Goal: Use online tool/utility: Utilize a website feature to perform a specific function

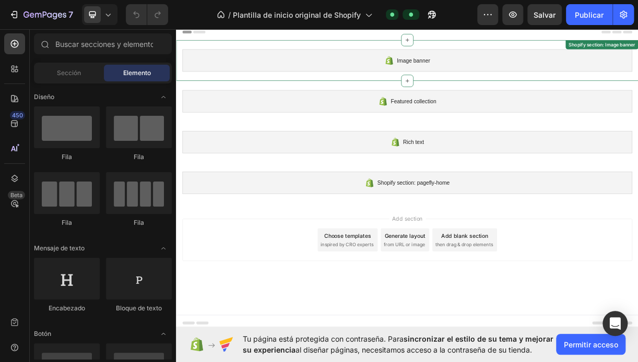
click at [465, 73] on icon at bounding box center [465, 73] width 10 height 11
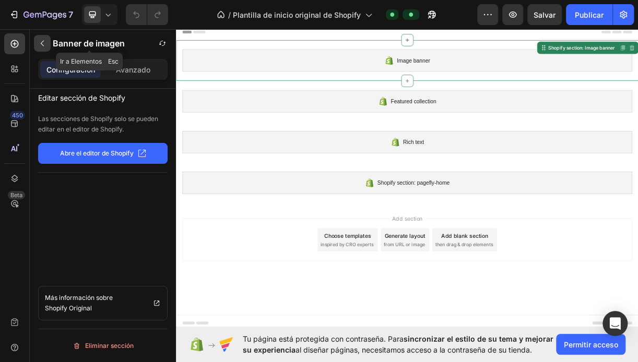
click at [39, 44] on icon "button" at bounding box center [42, 43] width 8 height 8
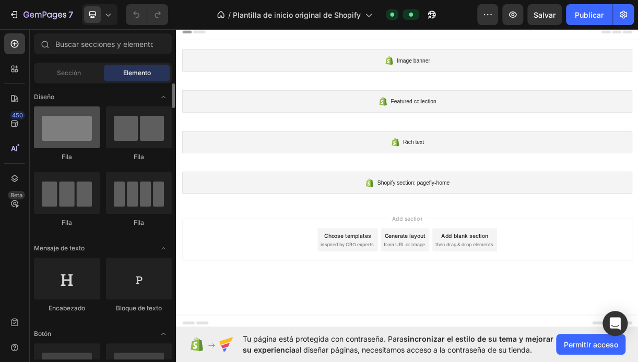
click at [70, 129] on div at bounding box center [67, 128] width 66 height 42
click at [77, 135] on div at bounding box center [67, 128] width 66 height 42
click at [70, 137] on div at bounding box center [67, 128] width 66 height 42
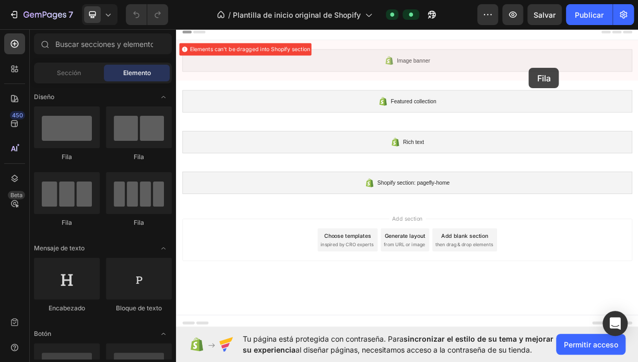
drag, startPoint x: 243, startPoint y: 160, endPoint x: 654, endPoint y: 84, distance: 418.1
drag, startPoint x: 237, startPoint y: 154, endPoint x: 331, endPoint y: 99, distance: 109.3
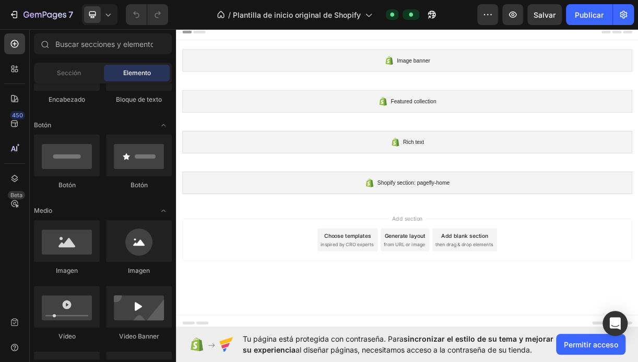
scroll to position [157, 0]
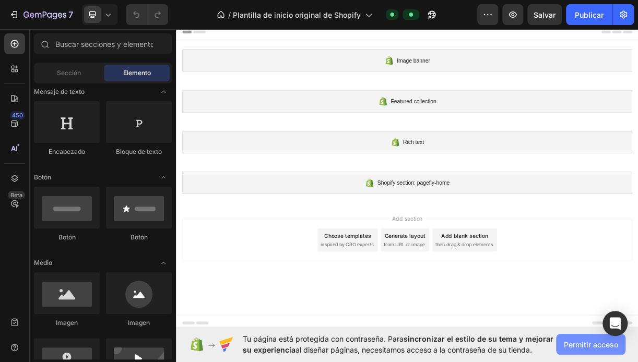
click at [584, 348] on span "Permitir acceso" at bounding box center [591, 344] width 54 height 11
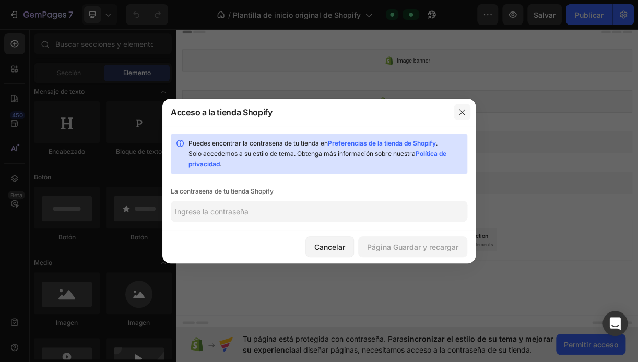
click at [463, 112] on icon "button" at bounding box center [462, 112] width 8 height 8
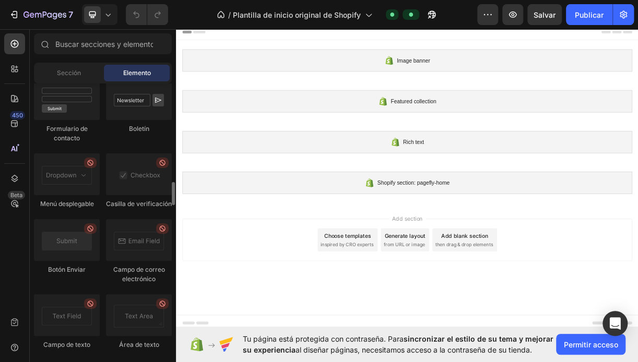
scroll to position [2350, 0]
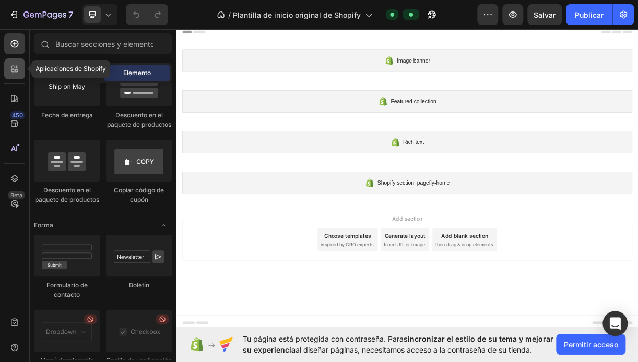
click at [20, 72] on div at bounding box center [14, 68] width 21 height 21
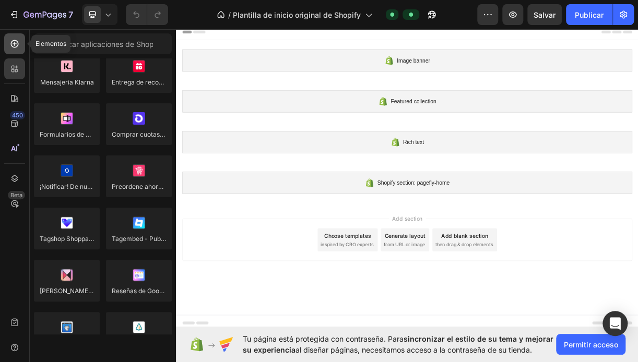
click at [22, 48] on div at bounding box center [14, 43] width 21 height 21
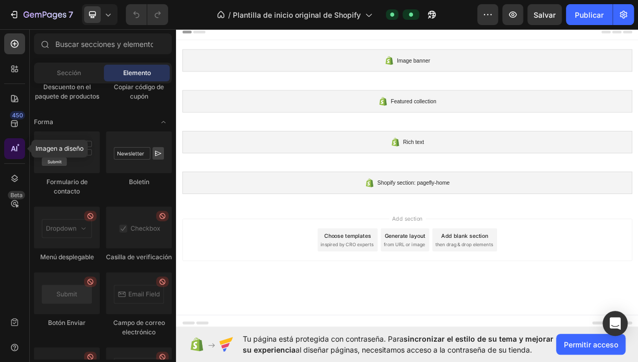
click at [17, 147] on icon at bounding box center [18, 145] width 3 height 3
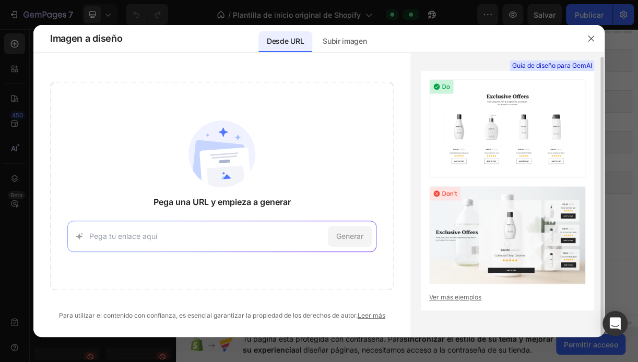
scroll to position [4, 0]
click at [506, 145] on img at bounding box center [507, 128] width 157 height 98
click at [458, 126] on img at bounding box center [507, 128] width 157 height 98
click at [168, 238] on input at bounding box center [206, 236] width 234 height 11
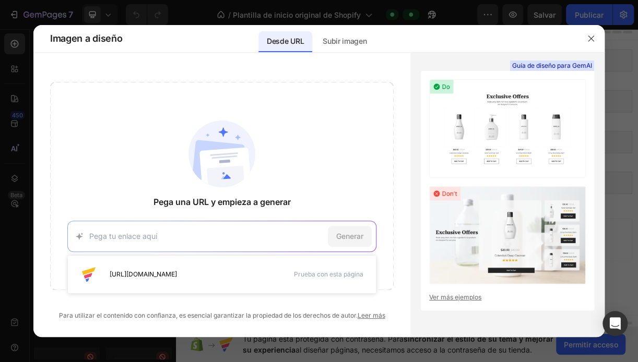
click at [295, 45] on p "Desde URL" at bounding box center [285, 41] width 37 height 13
click at [156, 231] on input at bounding box center [206, 236] width 234 height 11
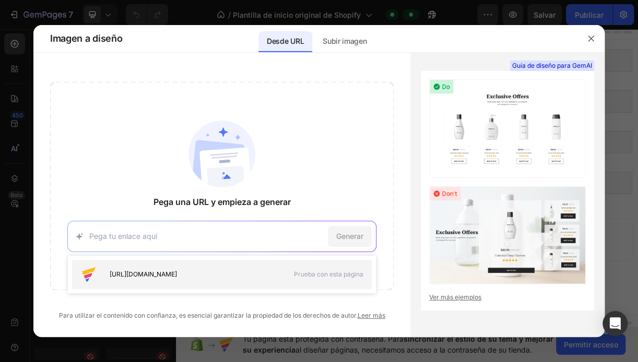
click at [177, 273] on span "[URL][DOMAIN_NAME]" at bounding box center [143, 274] width 67 height 9
type input "[URL][DOMAIN_NAME]"
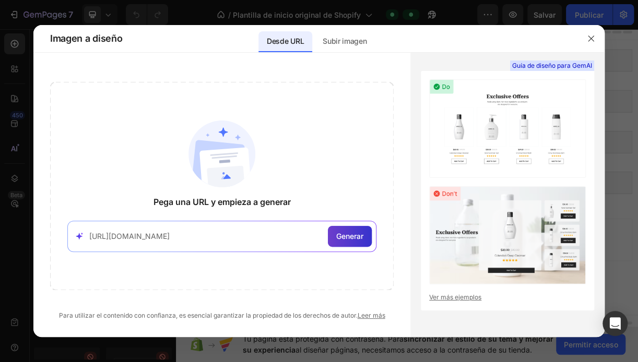
click at [349, 233] on span "Generar" at bounding box center [349, 236] width 27 height 11
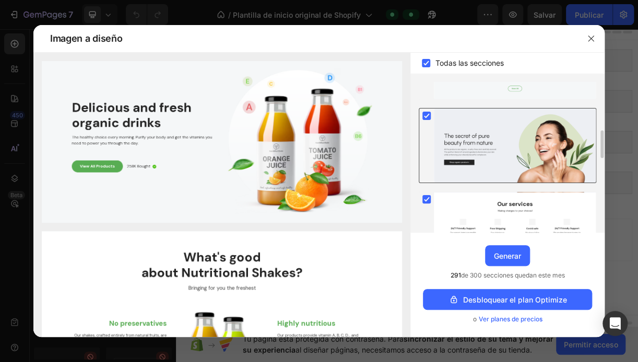
scroll to position [104, 0]
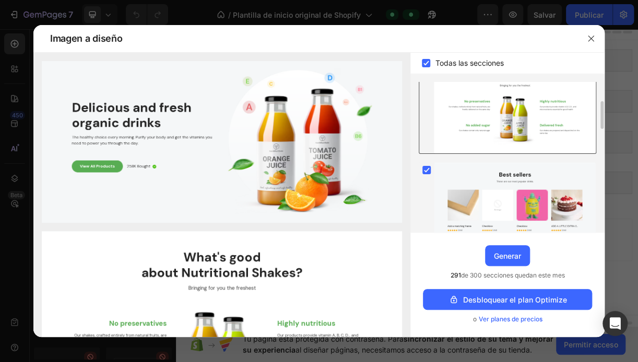
drag, startPoint x: 477, startPoint y: 121, endPoint x: 467, endPoint y: 141, distance: 22.9
click at [468, 141] on div at bounding box center [515, 106] width 162 height 93
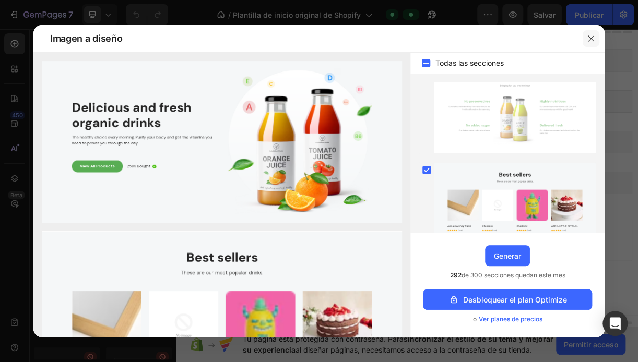
click at [589, 41] on icon "button" at bounding box center [591, 38] width 8 height 8
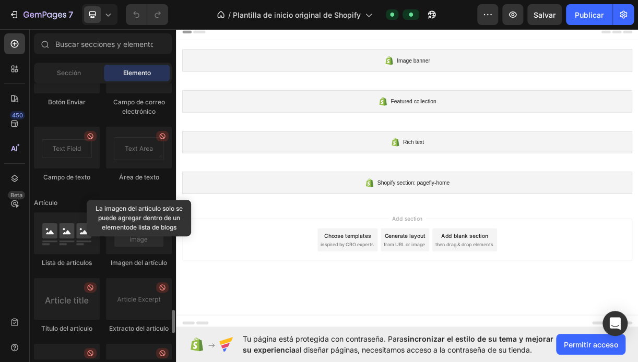
scroll to position [2622, 0]
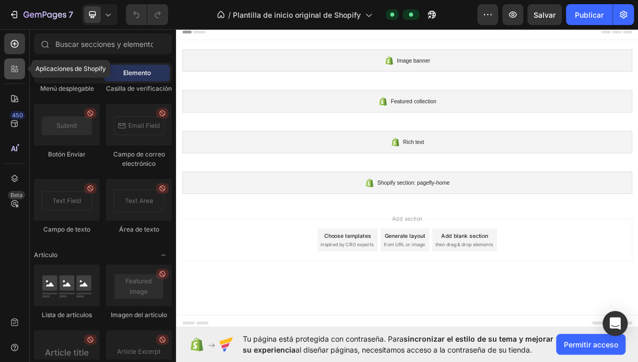
click at [16, 70] on icon at bounding box center [14, 69] width 10 height 10
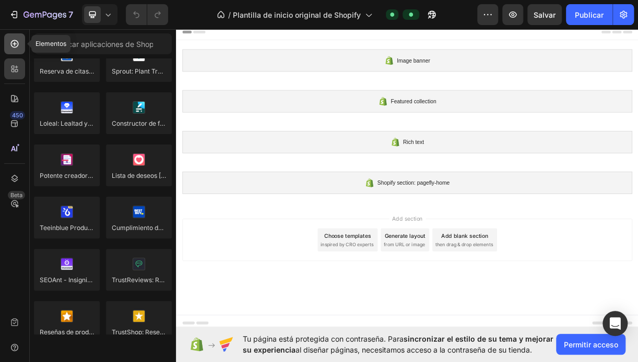
click at [18, 41] on icon at bounding box center [14, 44] width 10 height 10
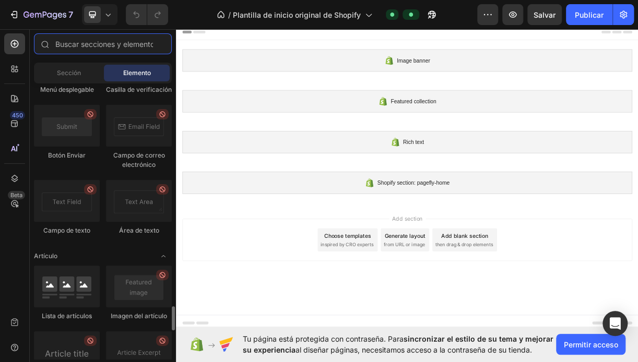
scroll to position [2465, 0]
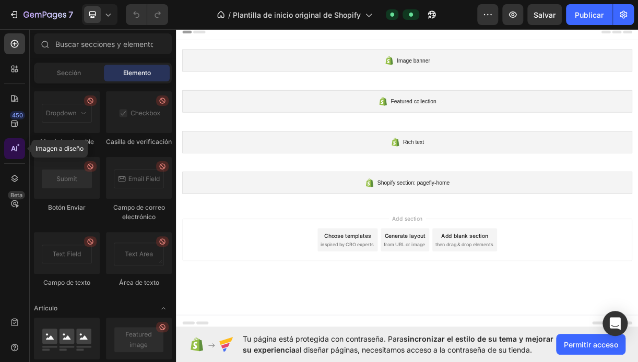
click at [17, 147] on icon at bounding box center [18, 145] width 3 height 3
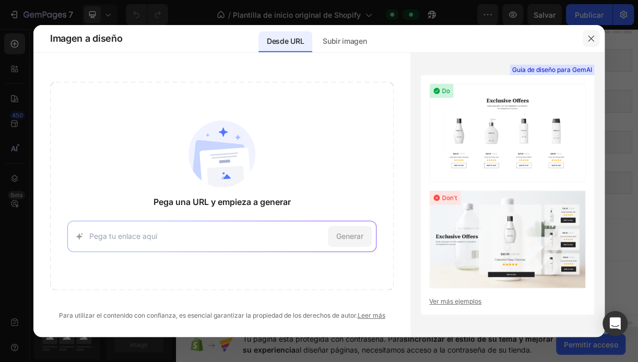
click at [590, 38] on icon "button" at bounding box center [591, 39] width 6 height 6
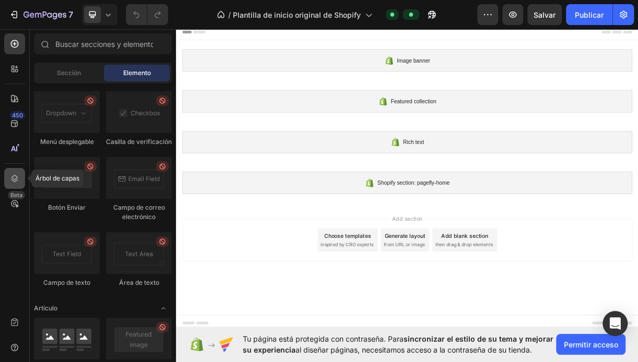
click at [10, 174] on icon at bounding box center [14, 178] width 10 height 10
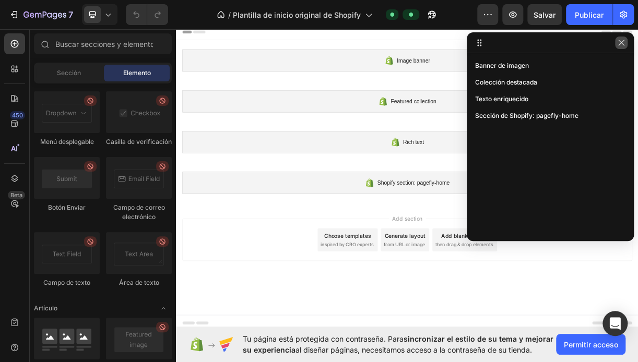
click at [621, 42] on icon "button" at bounding box center [621, 43] width 6 height 6
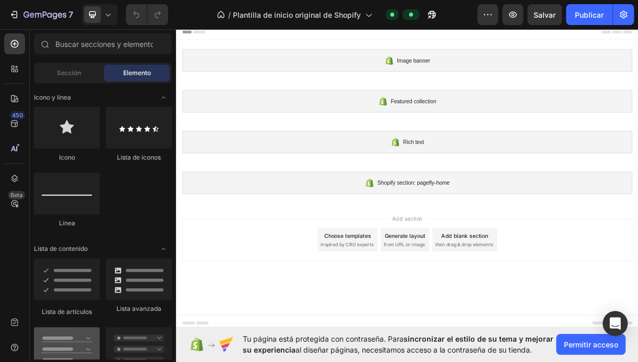
scroll to position [481, 0]
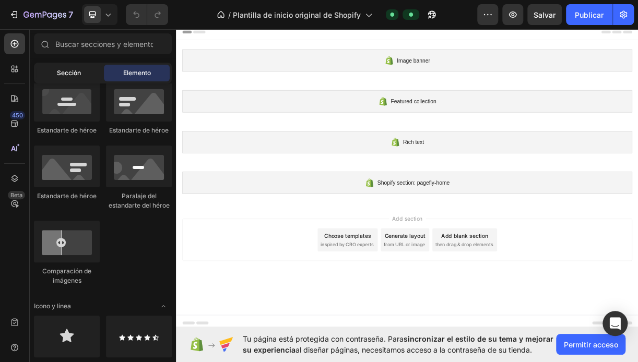
click at [82, 75] on div "Sección" at bounding box center [69, 73] width 66 height 17
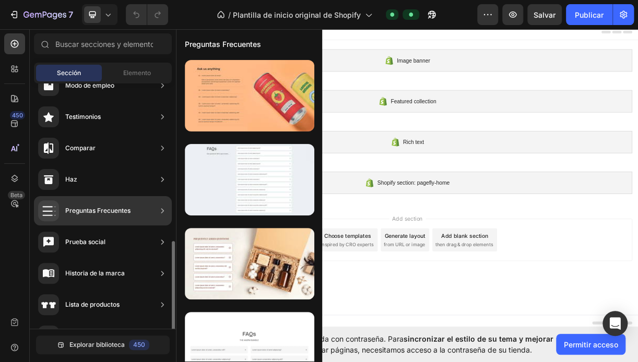
scroll to position [261, 0]
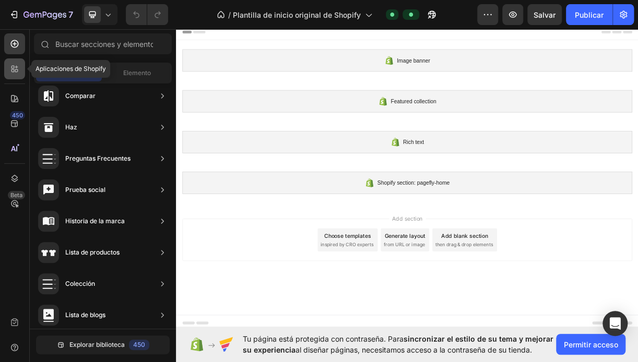
click at [19, 68] on icon at bounding box center [14, 69] width 10 height 10
